Goal: Contribute content: Add original content to the website for others to see

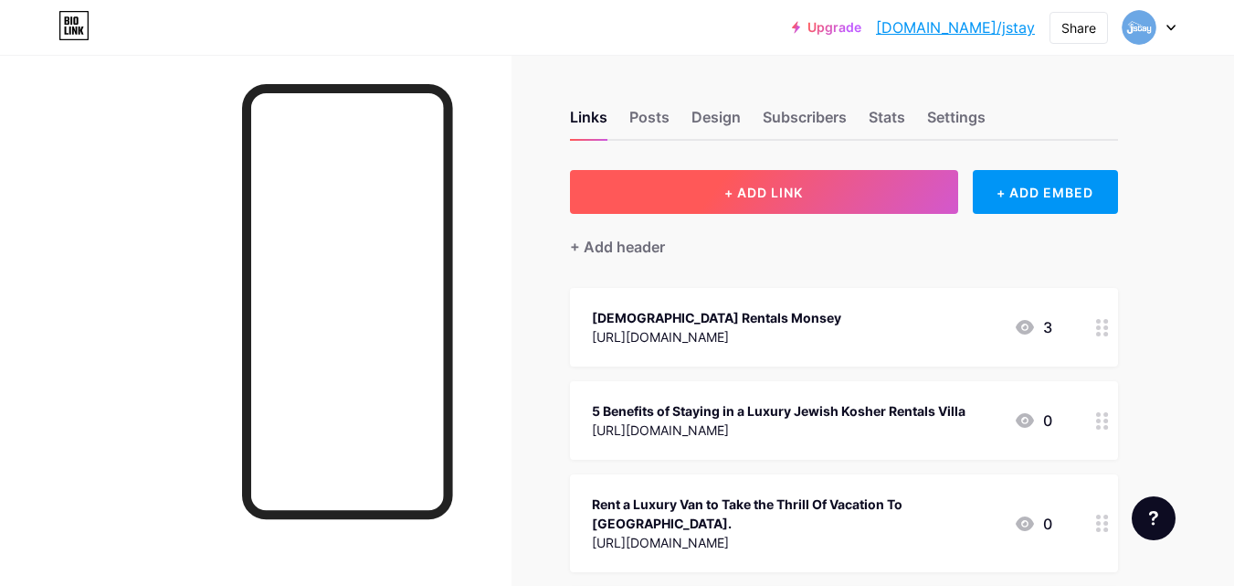
click at [858, 182] on button "+ ADD LINK" at bounding box center [764, 192] width 388 height 44
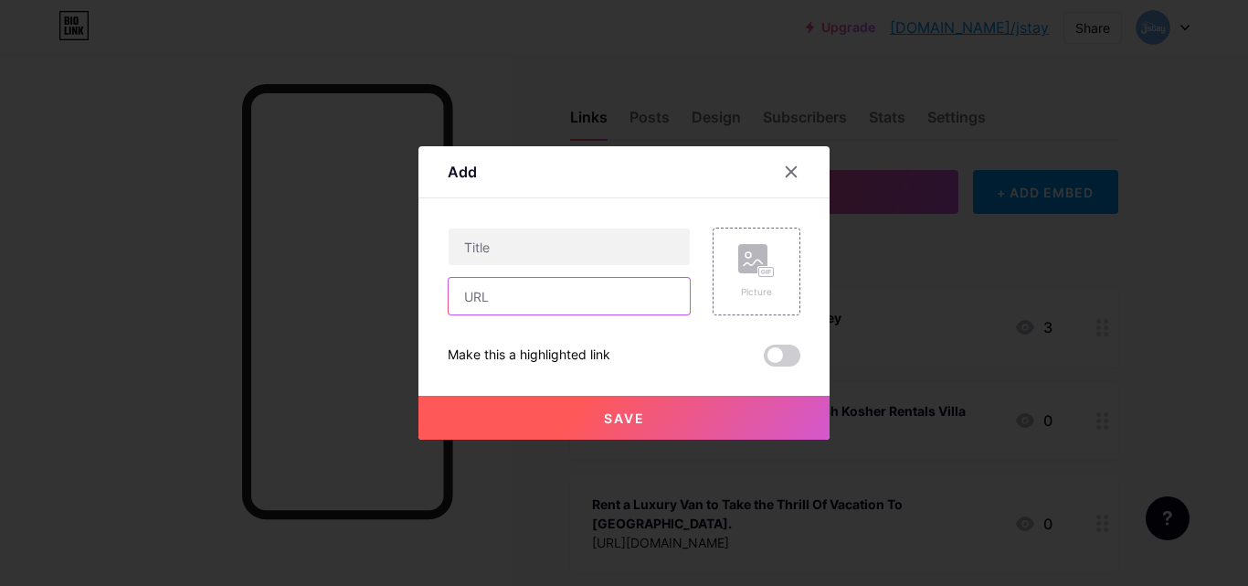
click at [538, 298] on input "text" at bounding box center [568, 296] width 241 height 37
paste input "[URL][DOMAIN_NAME]"
type input "[URL][DOMAIN_NAME]"
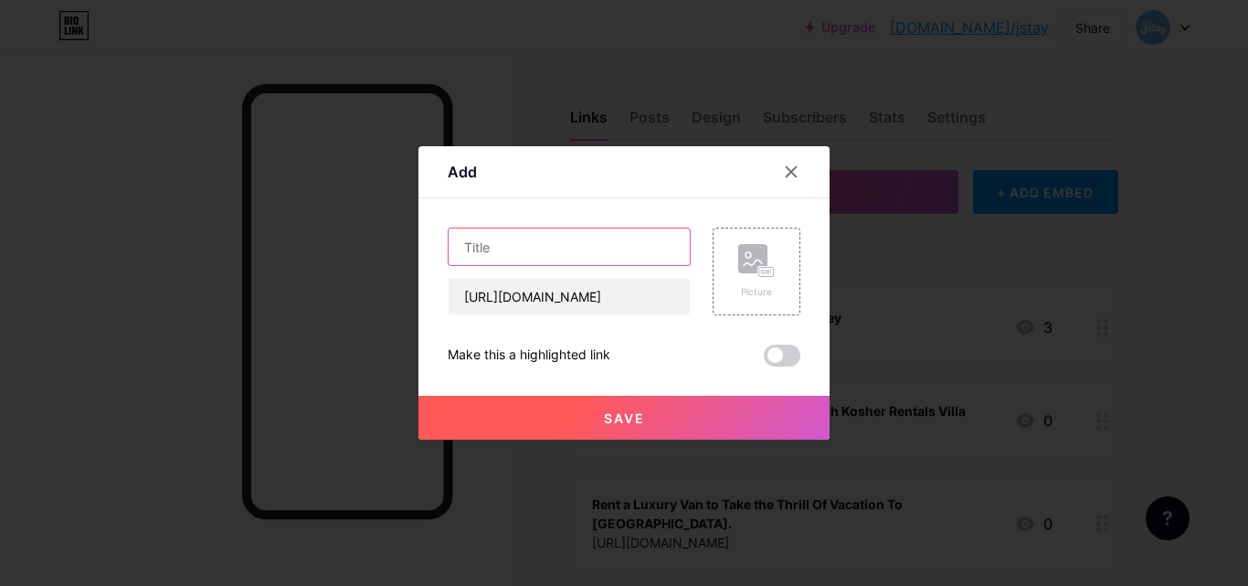
click at [524, 251] on input "text" at bounding box center [568, 246] width 241 height 37
paste input "Kosher Travel: Renting Villas & Helpful Apps"
type input "Kosher Travel: Renting Villas & Helpful Apps"
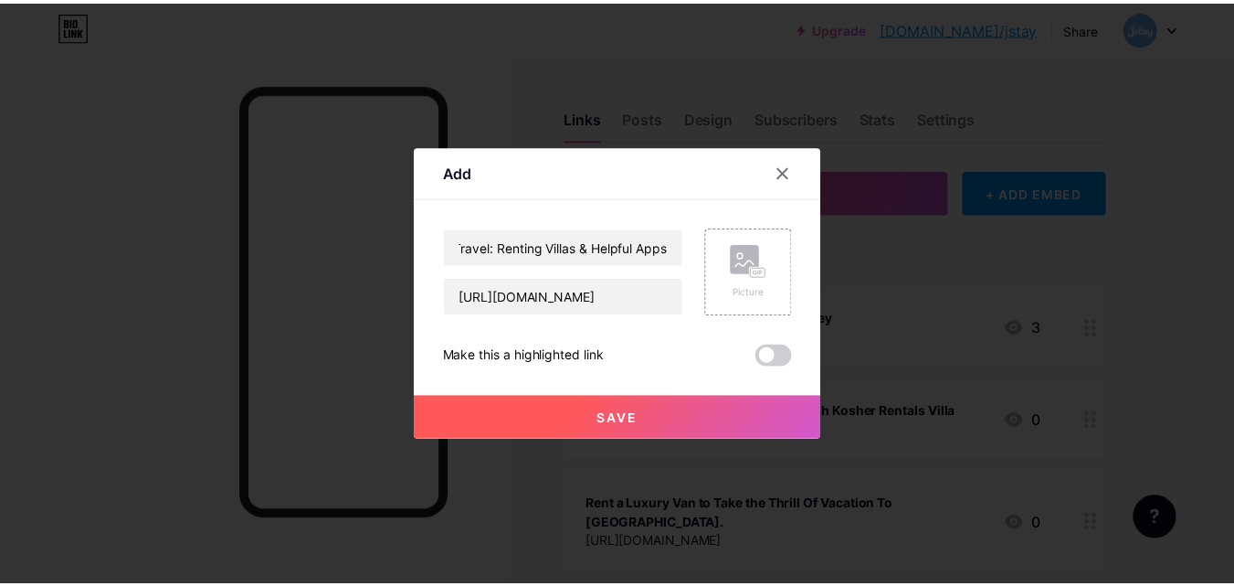
scroll to position [0, 0]
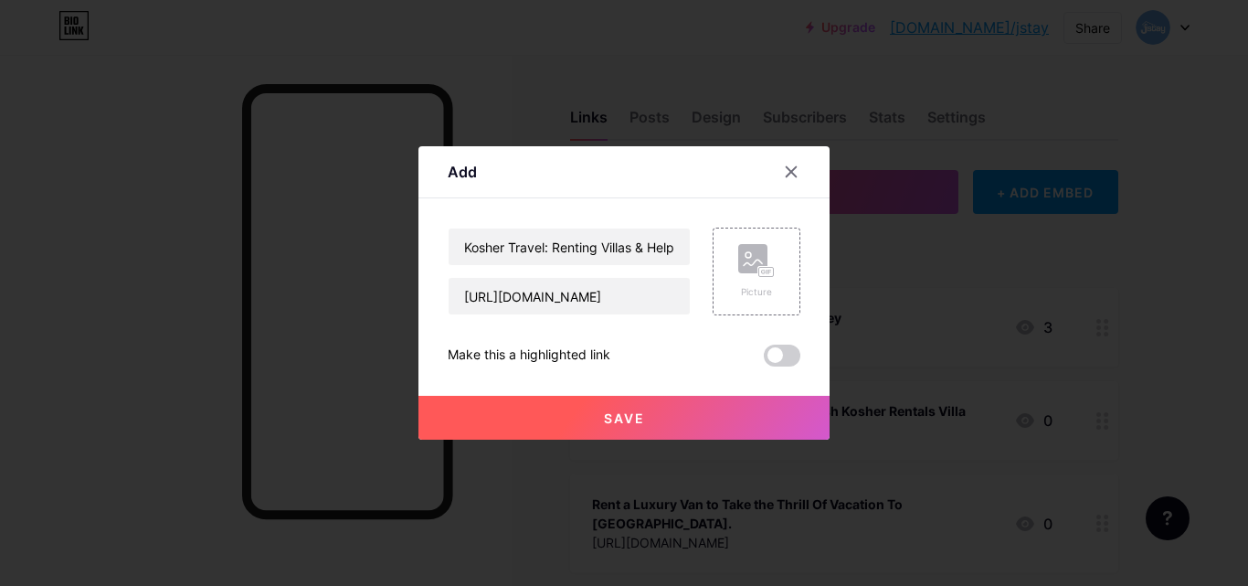
click at [801, 355] on div "Add Content YouTube Play YouTube video without leaving your page. ADD Vimeo Pla…" at bounding box center [623, 292] width 411 height 293
click at [788, 356] on span at bounding box center [782, 355] width 37 height 22
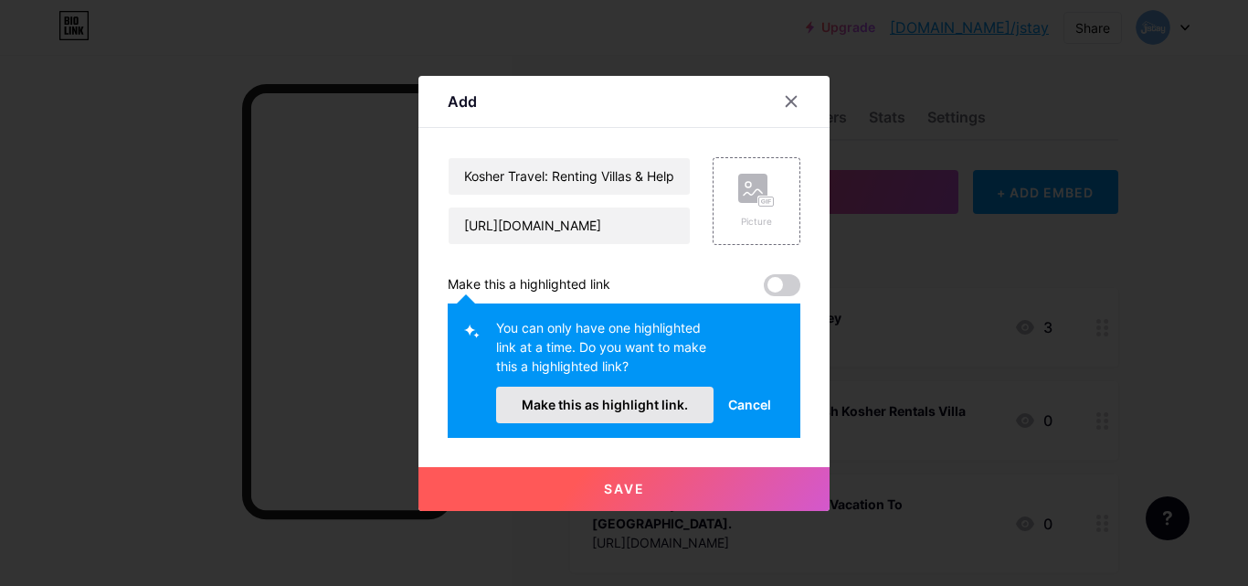
click at [639, 402] on span "Make this as highlight link." at bounding box center [605, 404] width 166 height 16
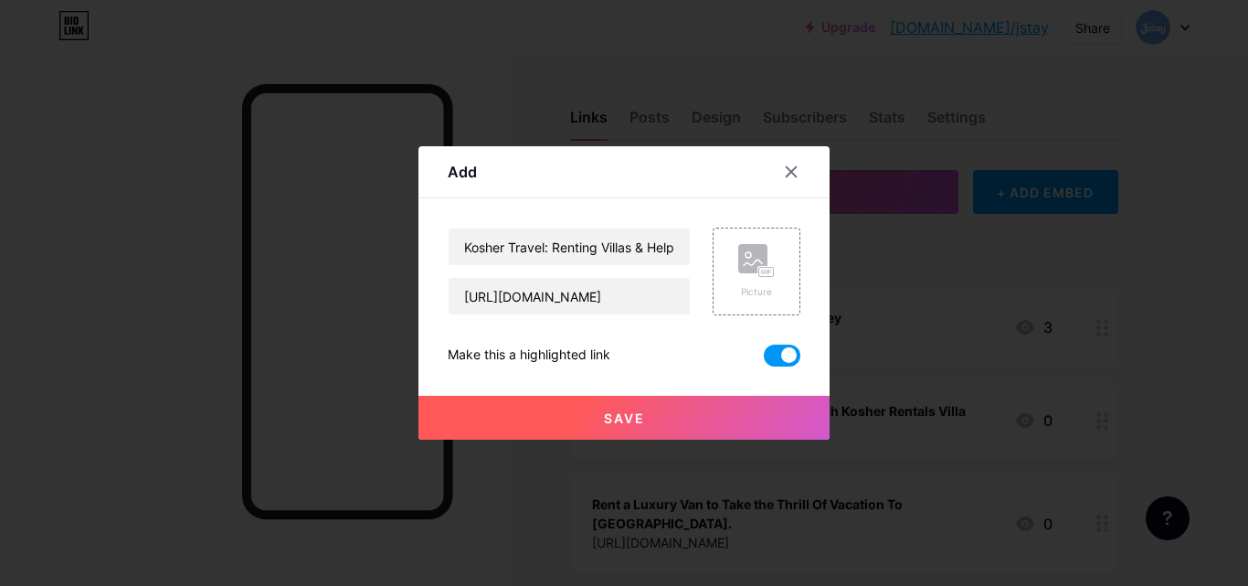
click at [669, 427] on button "Save" at bounding box center [623, 418] width 411 height 44
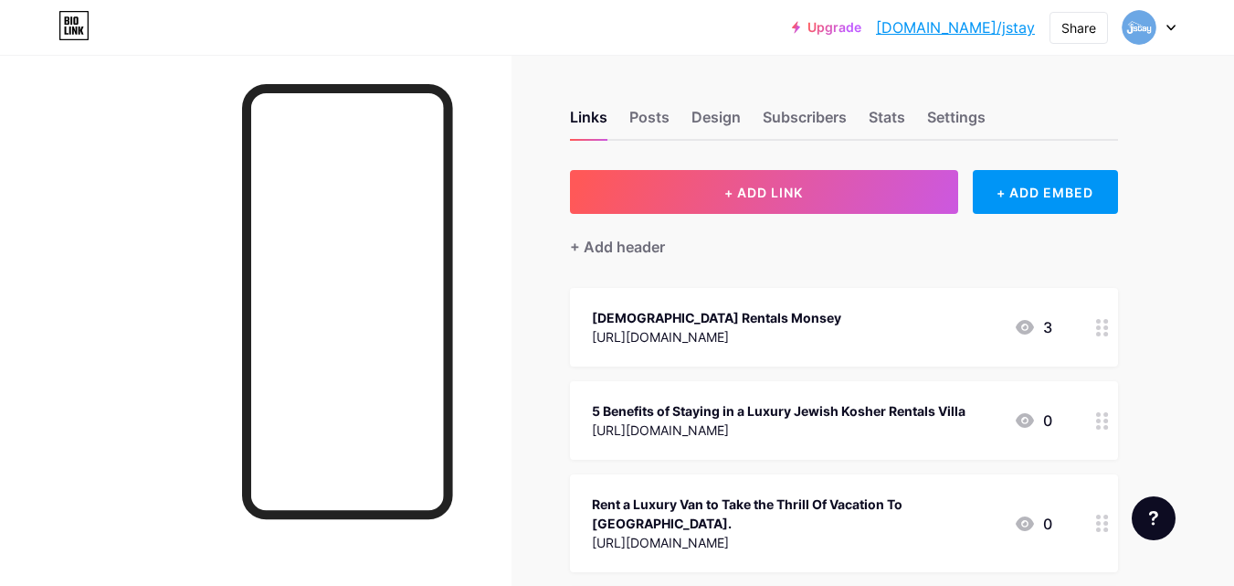
click at [1016, 37] on link "[DOMAIN_NAME]/jstay" at bounding box center [955, 27] width 159 height 22
